Goal: Task Accomplishment & Management: Use online tool/utility

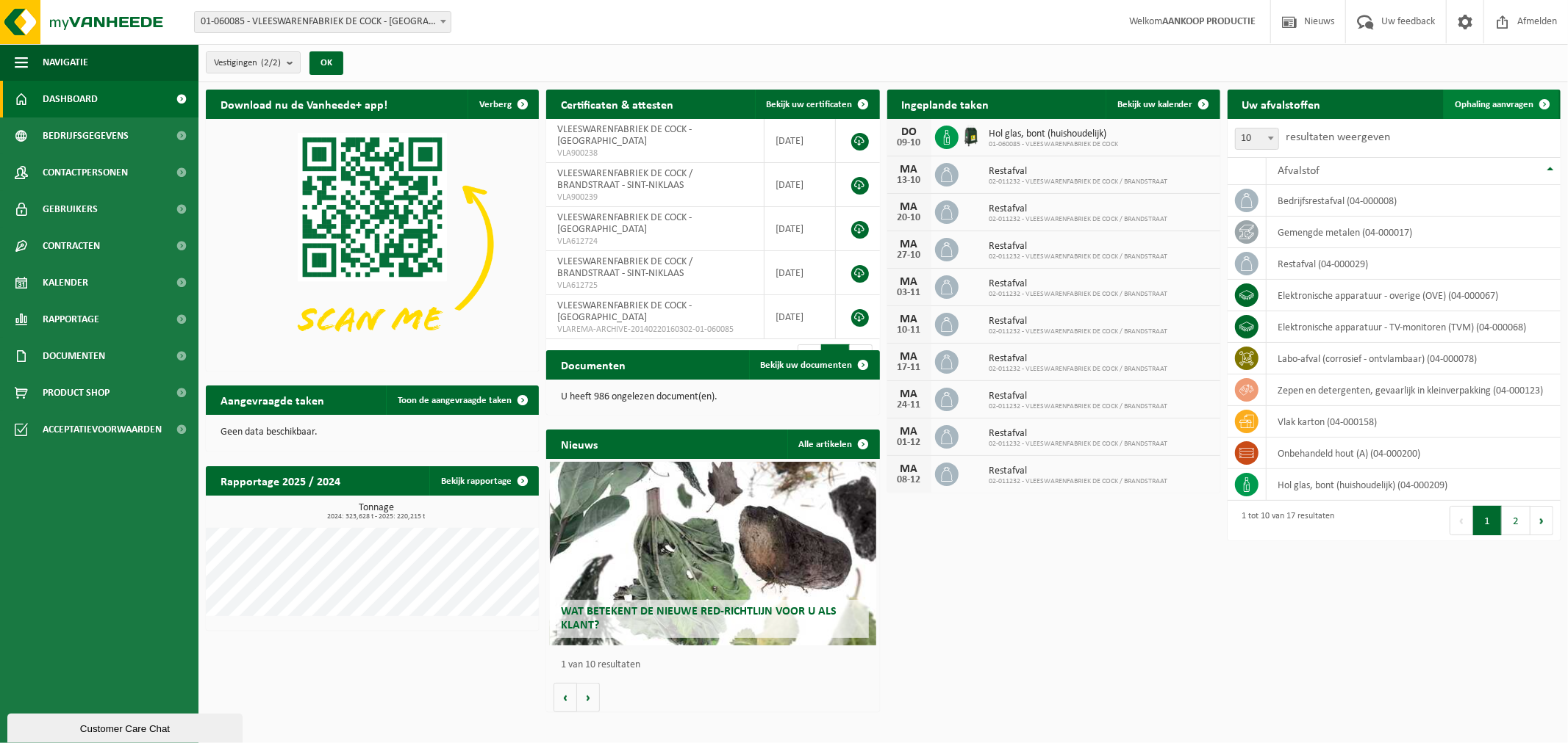
drag, startPoint x: 1497, startPoint y: 100, endPoint x: 1527, endPoint y: 103, distance: 30.1
click at [1497, 100] on span "Ophaling aanvragen" at bounding box center [1493, 104] width 78 height 9
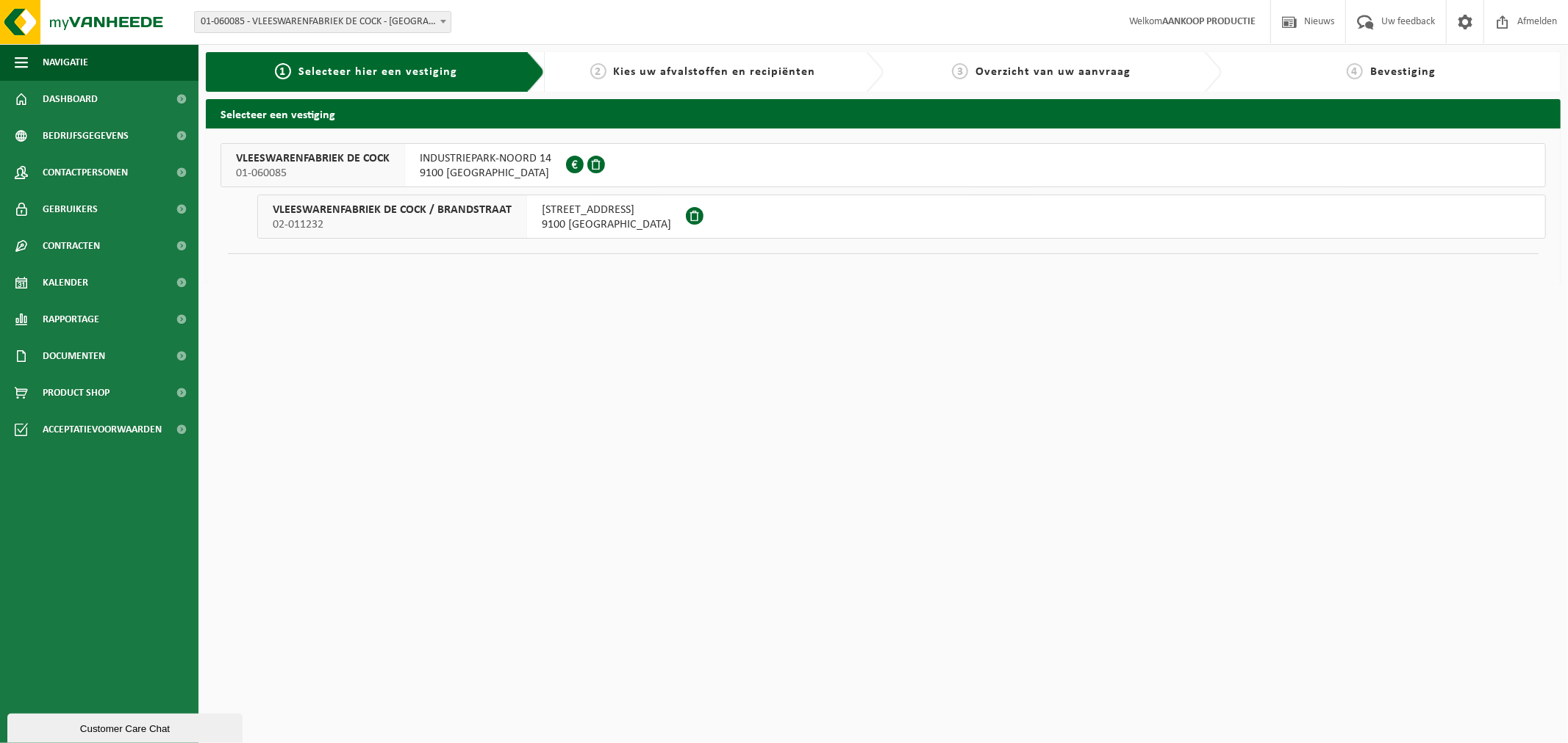
click at [472, 166] on span "9100 SINT-NIKLAAS" at bounding box center [485, 173] width 132 height 15
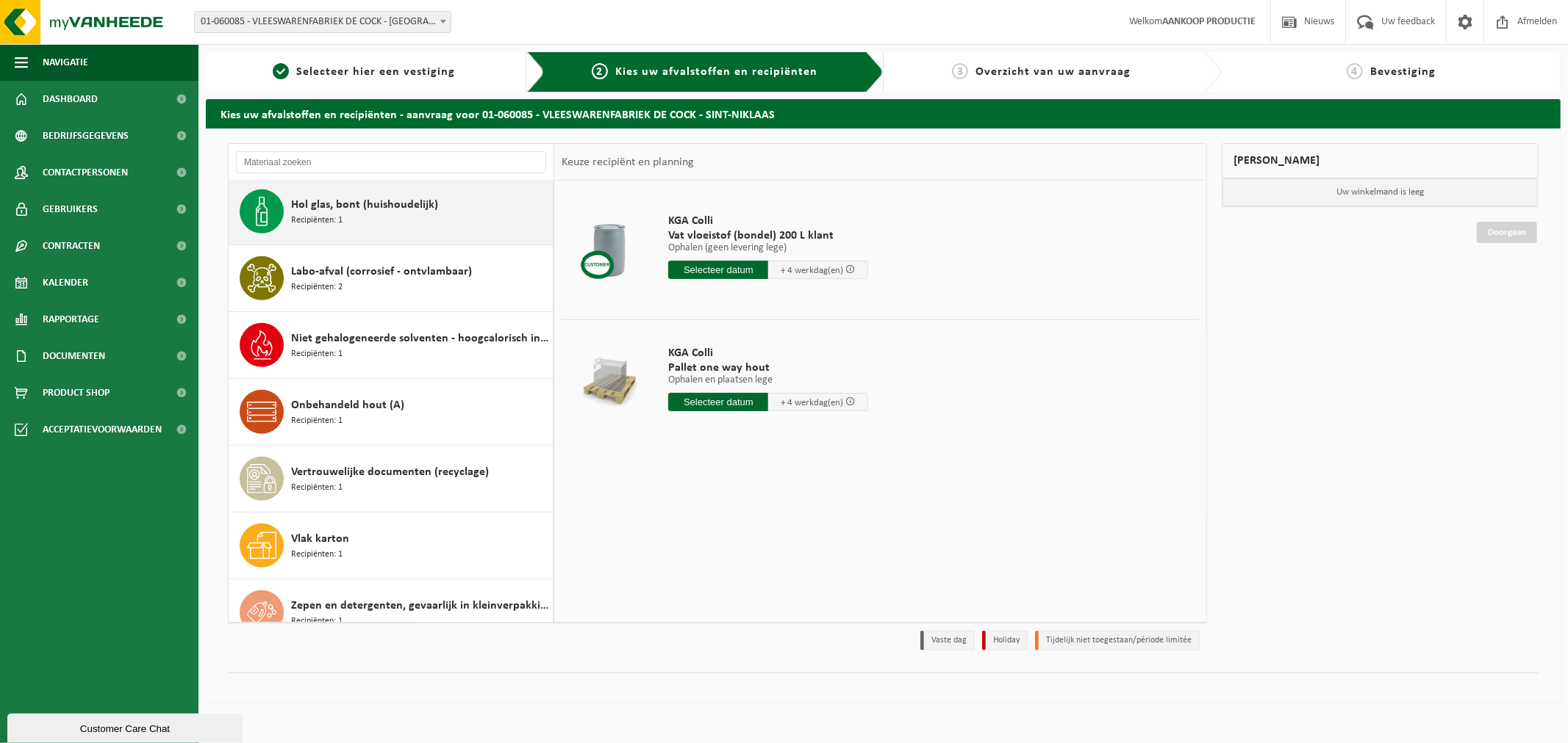
scroll to position [628, 0]
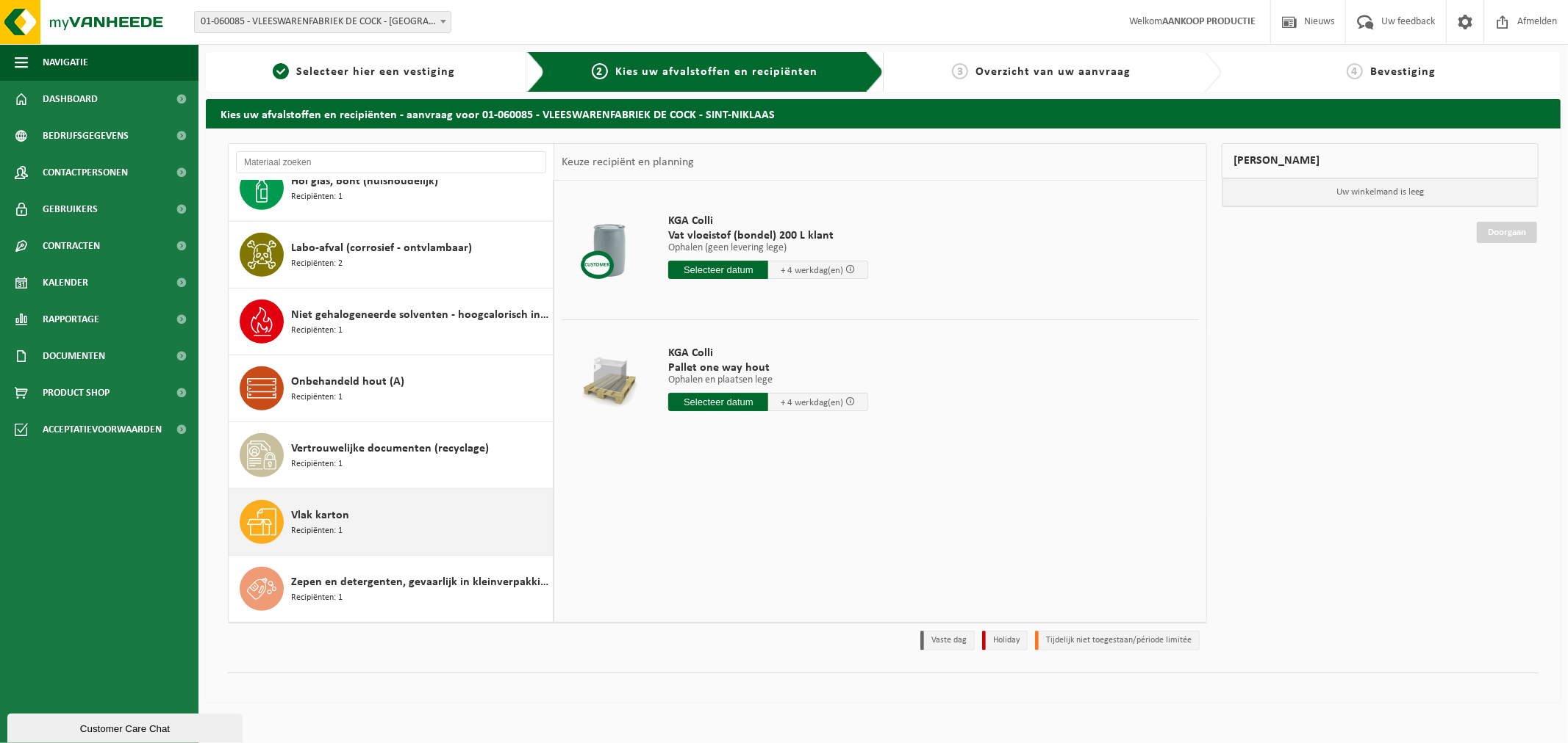
click at [380, 500] on div "Vlak karton Recipiënten: 1" at bounding box center [391, 523] width 325 height 66
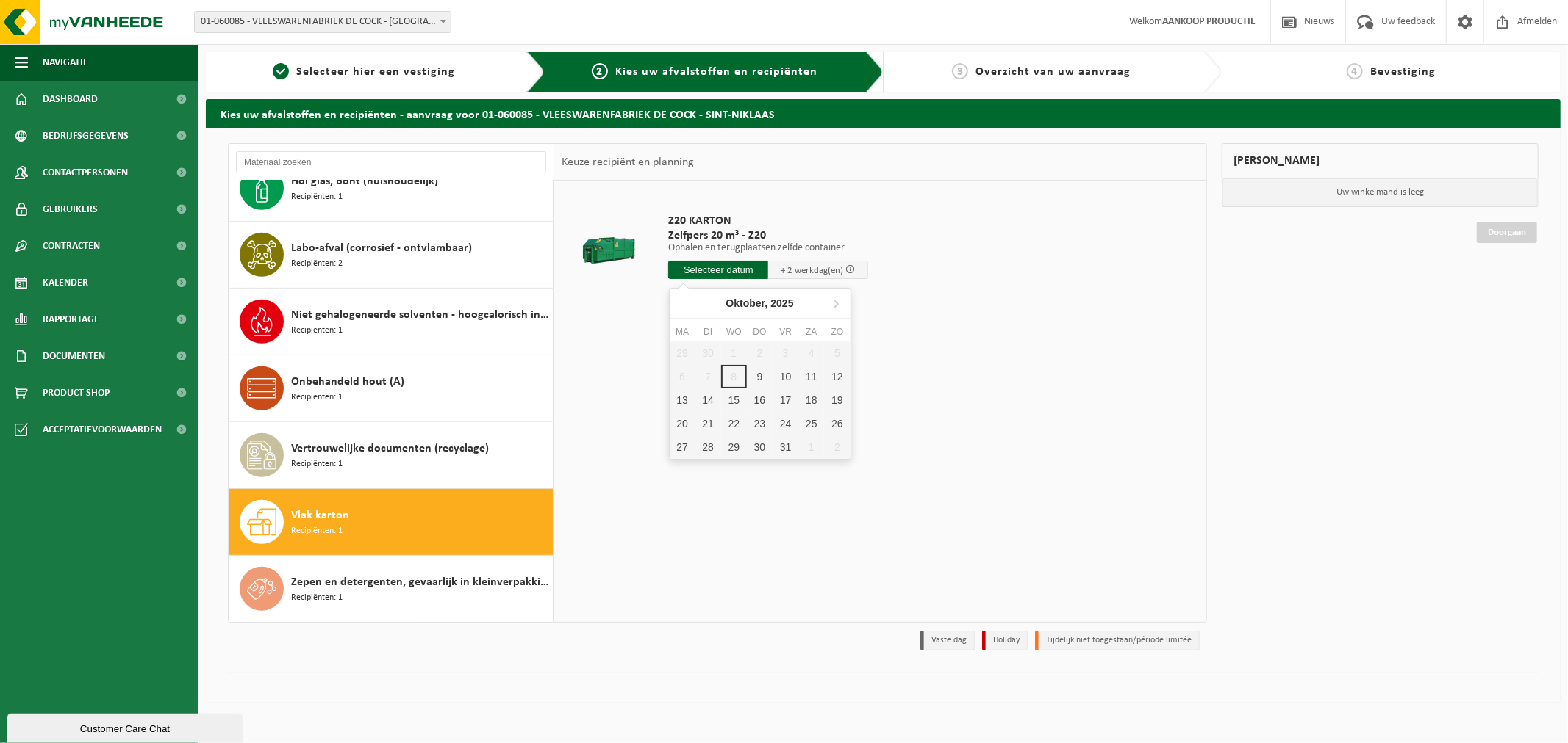
click at [707, 267] on input "text" at bounding box center [718, 270] width 100 height 18
click at [780, 376] on div "10" at bounding box center [785, 376] width 26 height 23
type input "Van 2025-10-10"
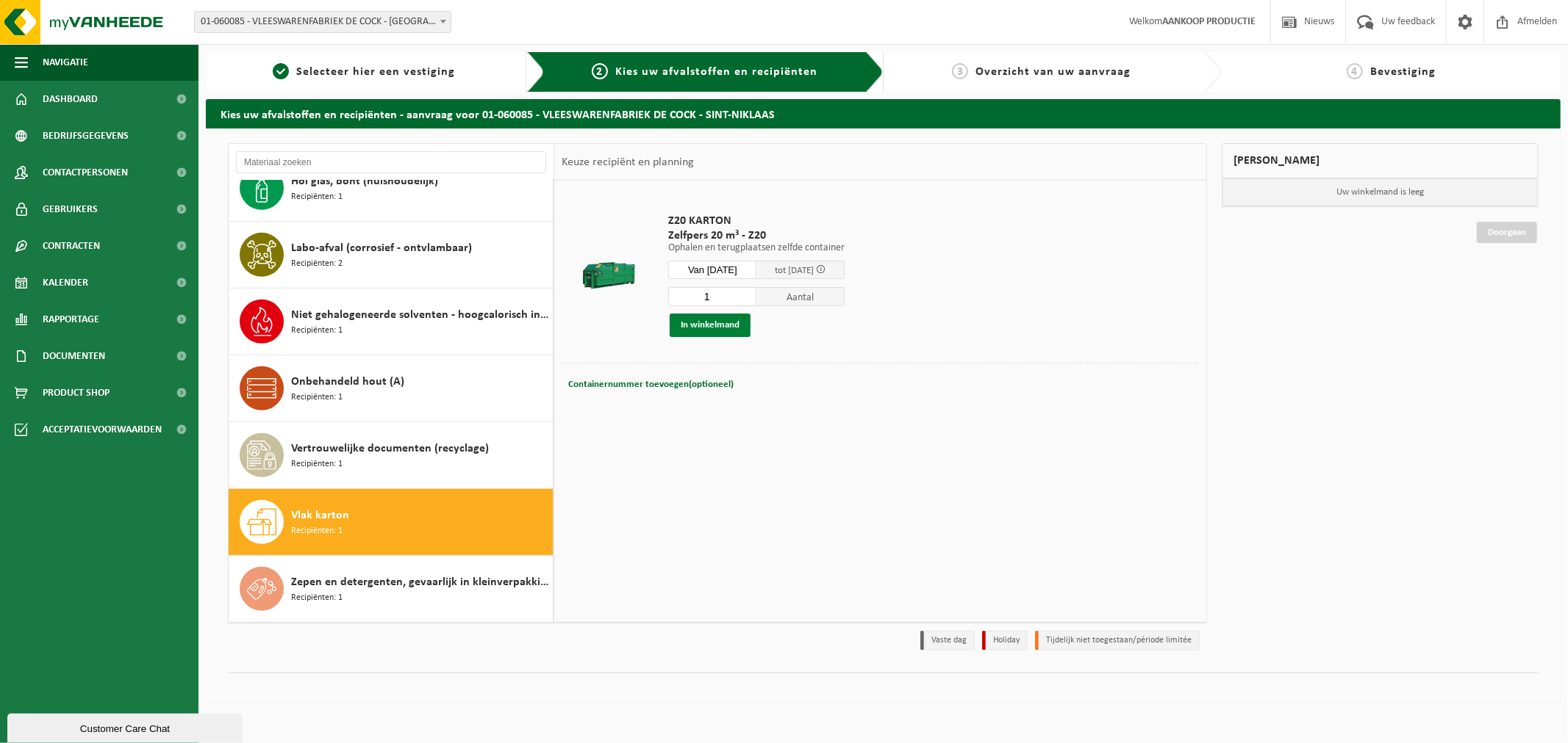
click at [703, 327] on button "In winkelmand" at bounding box center [710, 324] width 81 height 23
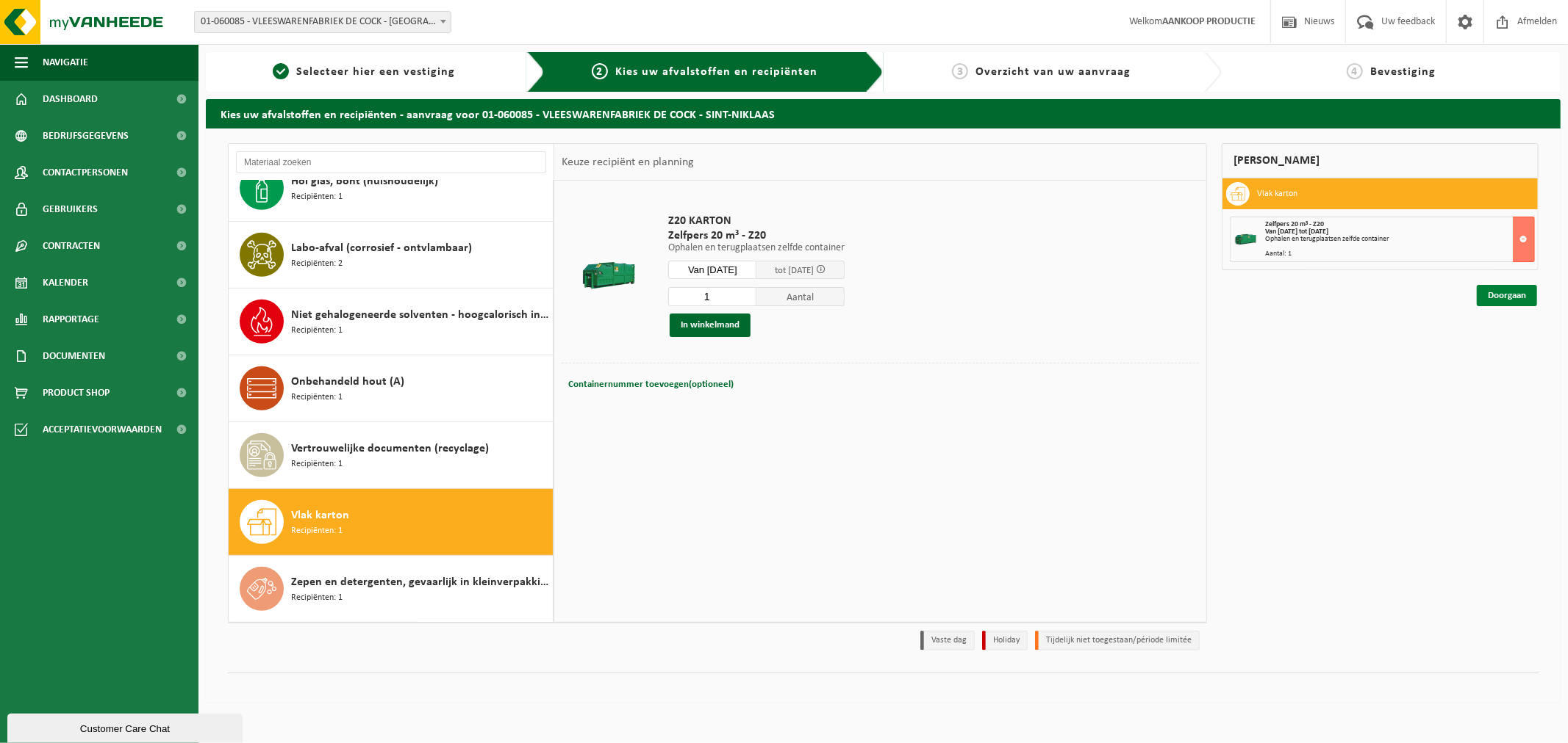
click at [1515, 297] on link "Doorgaan" at bounding box center [1506, 295] width 60 height 21
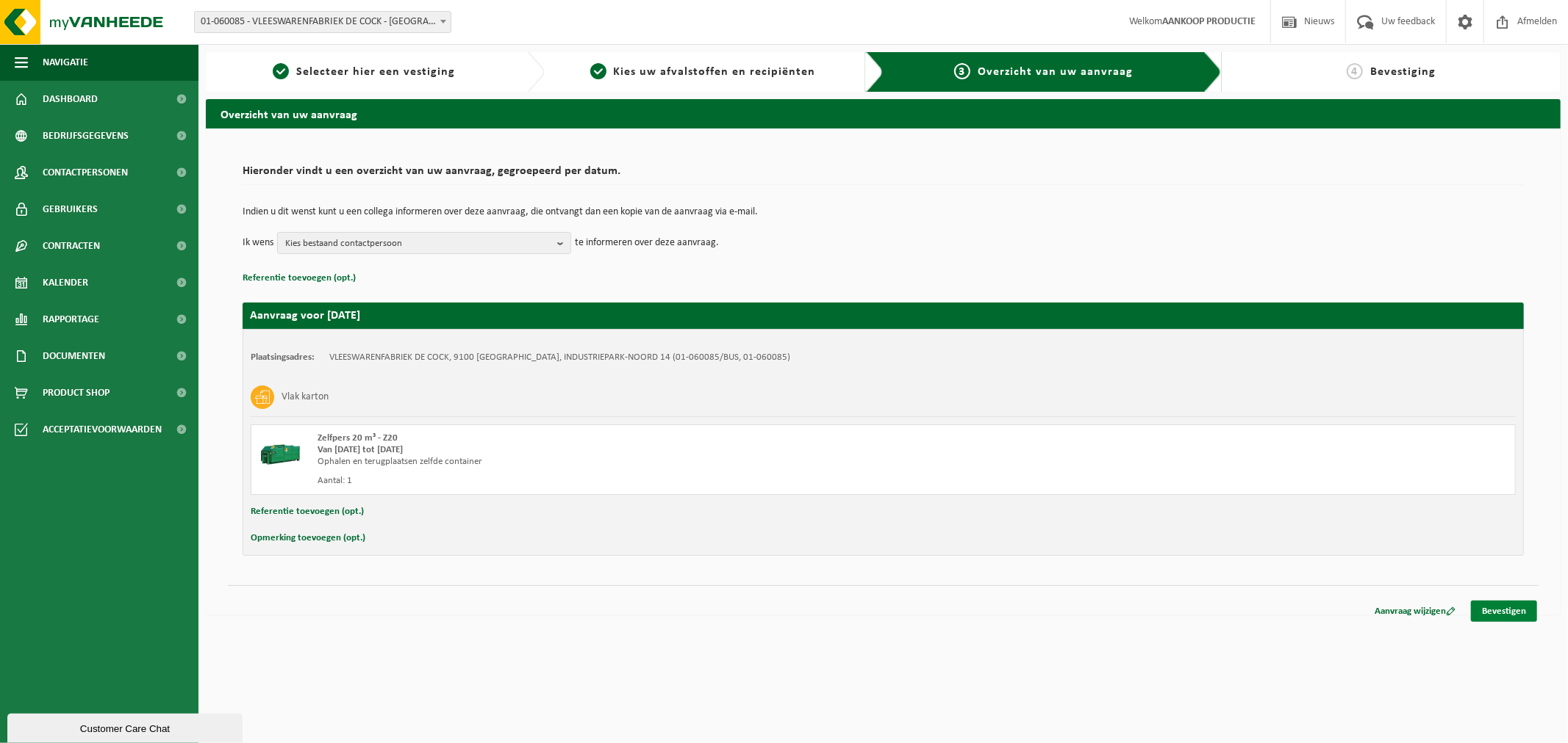
click at [1516, 607] on link "Bevestigen" at bounding box center [1503, 611] width 66 height 21
